Goal: Task Accomplishment & Management: Manage account settings

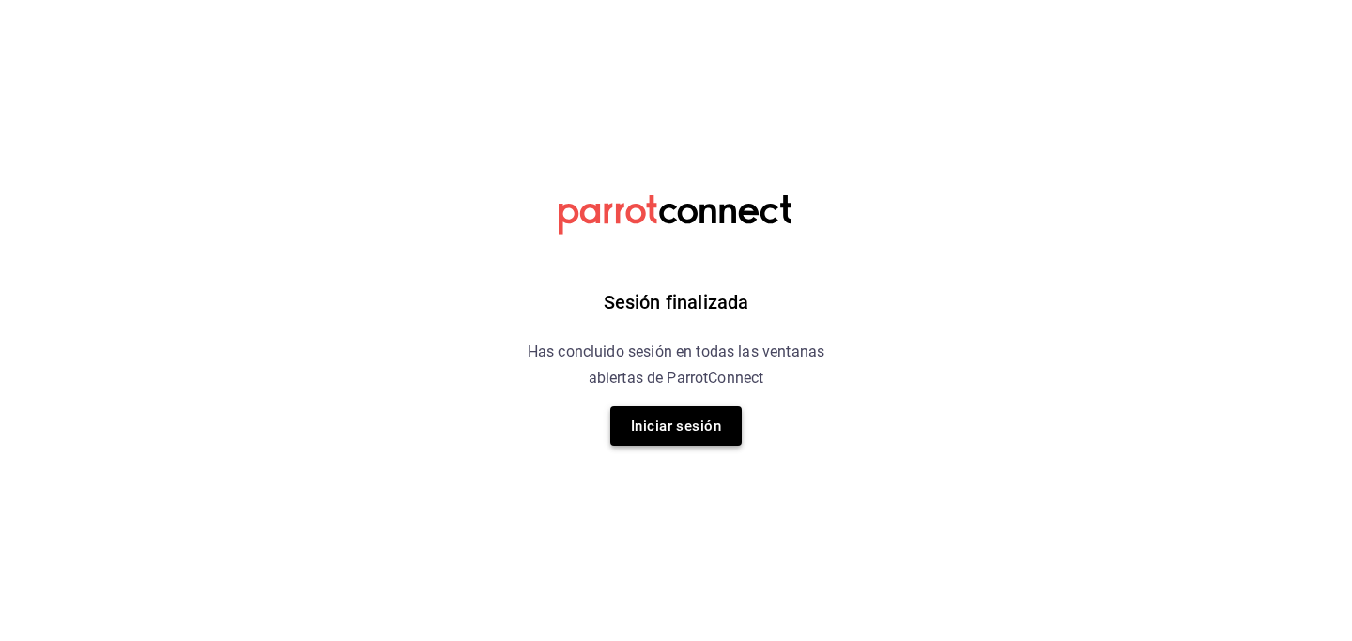
click at [642, 423] on button "Iniciar sesión" at bounding box center [675, 425] width 131 height 39
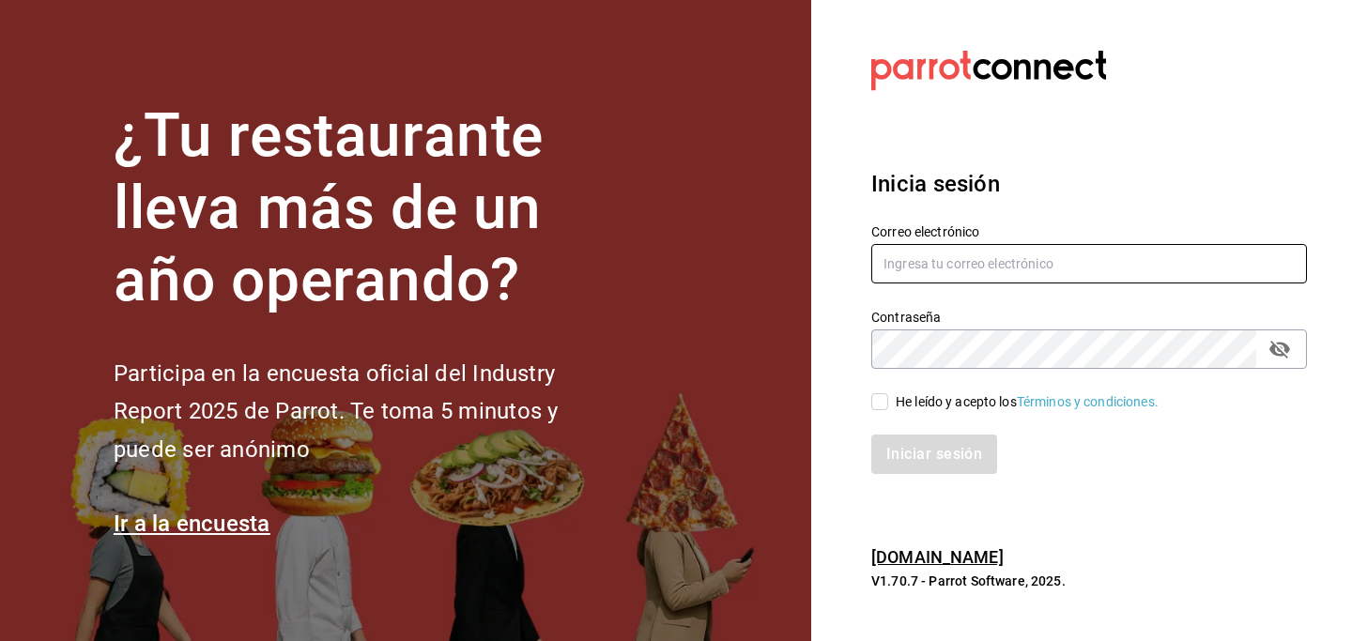
click at [922, 264] on input "text" at bounding box center [1088, 263] width 435 height 39
type input "[PERSON_NAME][EMAIL_ADDRESS][DOMAIN_NAME]"
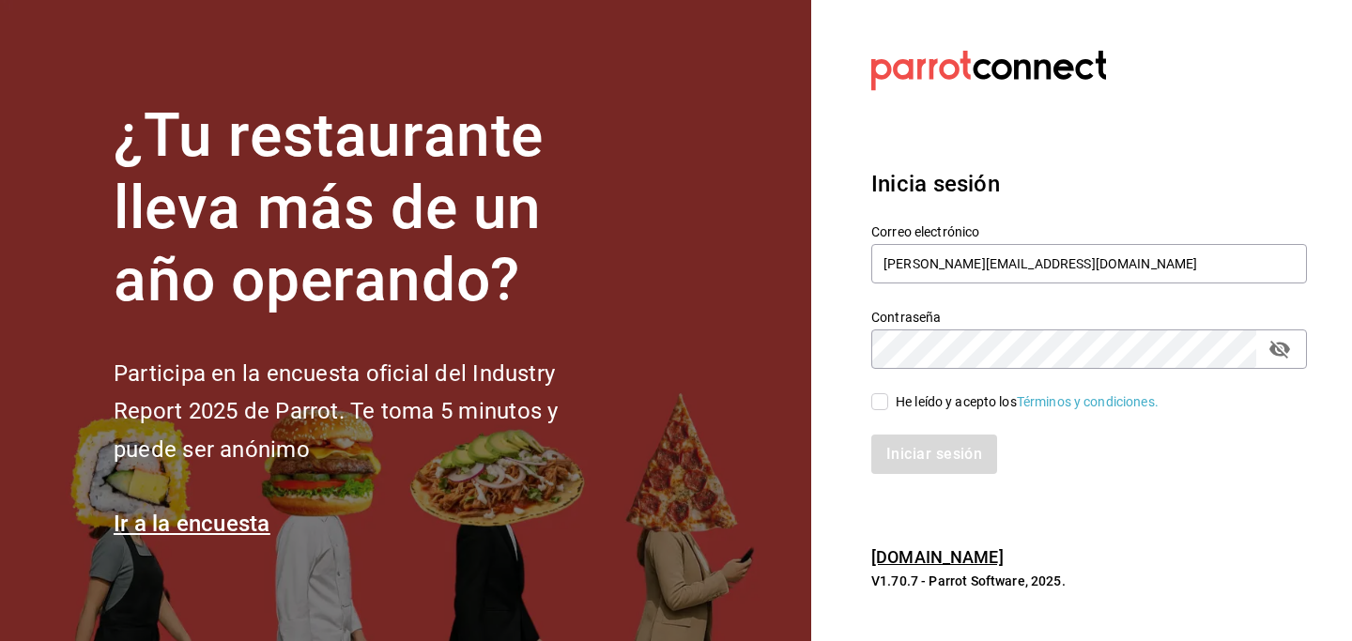
click at [878, 400] on input "He leído y acepto los Términos y condiciones." at bounding box center [879, 401] width 17 height 17
checkbox input "true"
click at [912, 450] on button "Iniciar sesión" at bounding box center [935, 454] width 128 height 39
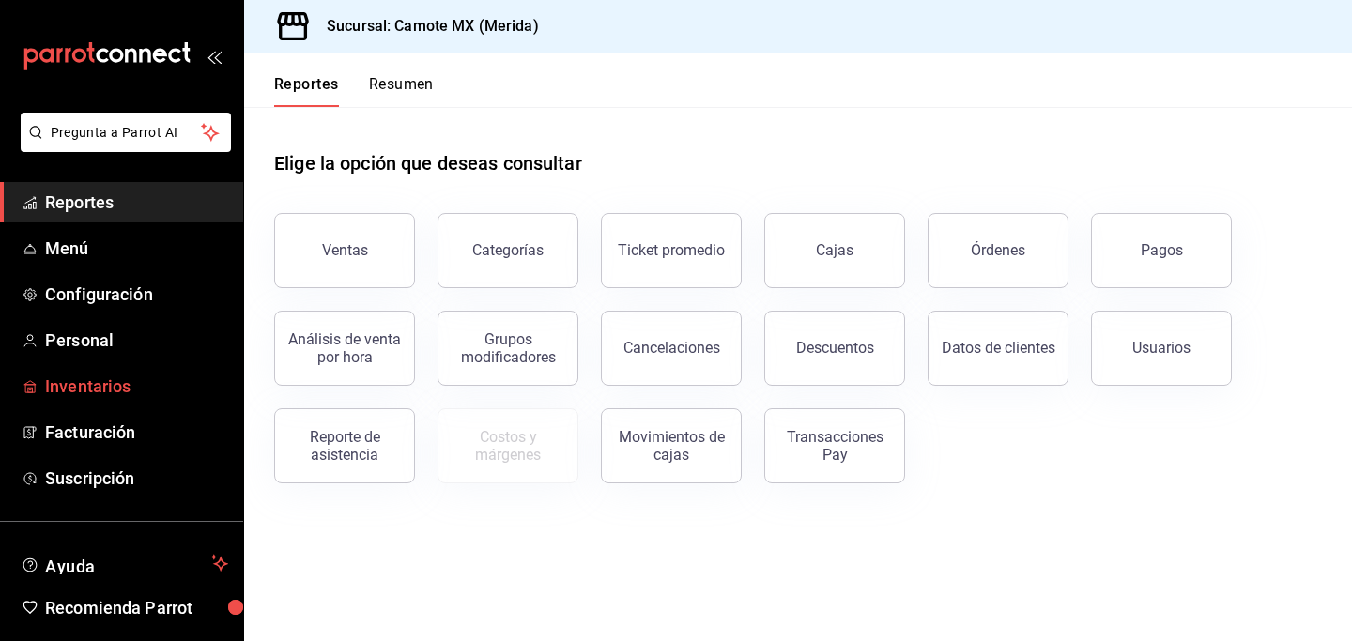
click at [74, 380] on span "Inventarios" at bounding box center [136, 386] width 183 height 25
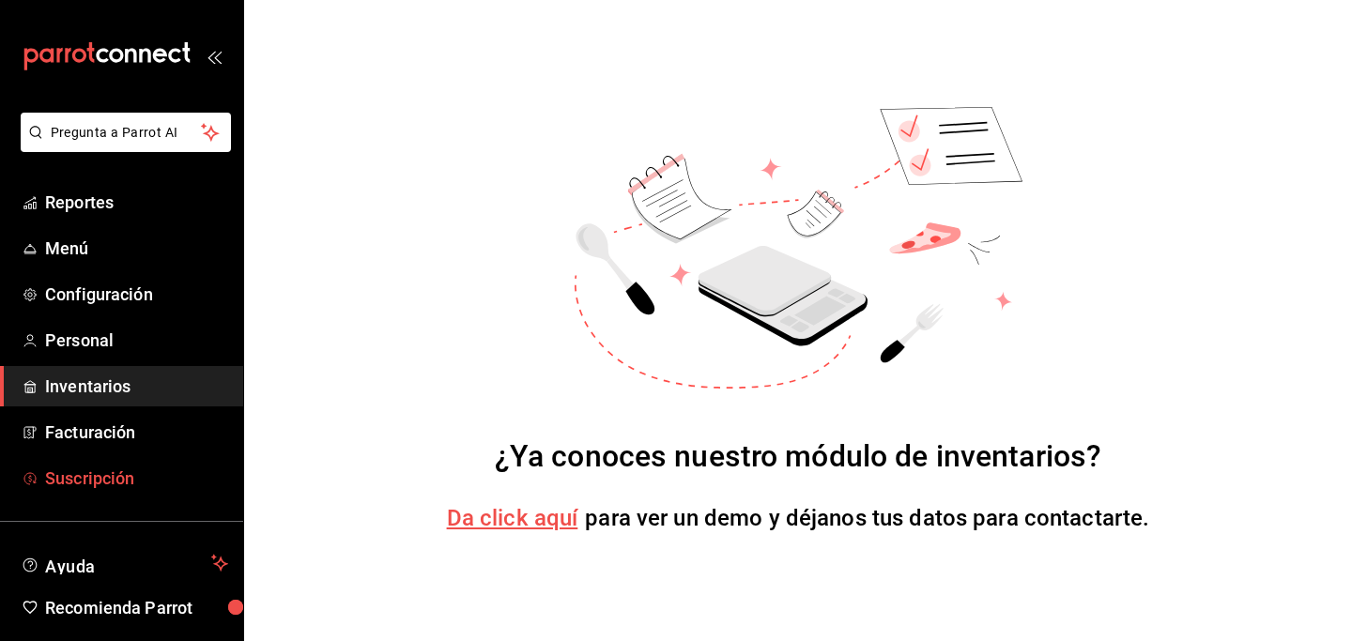
click at [119, 476] on span "Suscripción" at bounding box center [136, 478] width 183 height 25
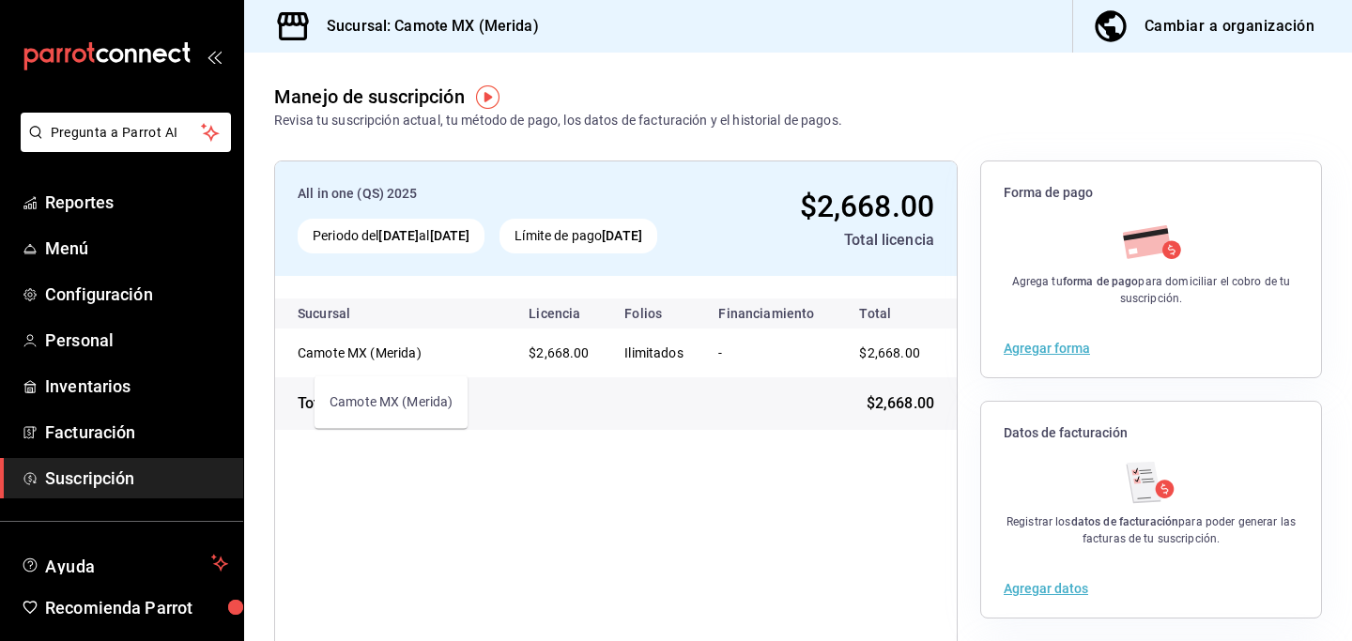
click at [356, 358] on div "Camote MX (Merida)" at bounding box center [392, 353] width 188 height 19
click at [466, 510] on div "All in one (QS) 2025 Periodo del [DATE] al [DATE] Límite de pago [DATE] $2,668.…" at bounding box center [615, 509] width 683 height 698
click at [108, 206] on span "Reportes" at bounding box center [136, 202] width 183 height 25
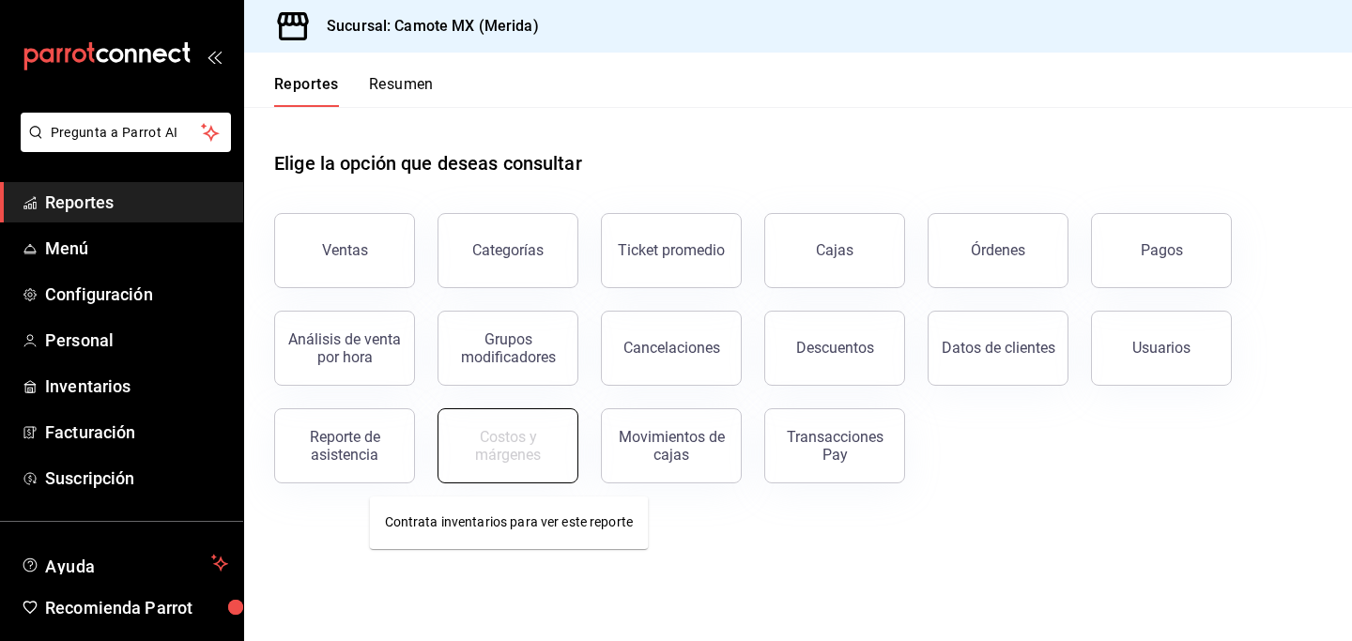
click at [489, 441] on div "Costos y márgenes" at bounding box center [508, 446] width 116 height 36
